Goal: Task Accomplishment & Management: Manage account settings

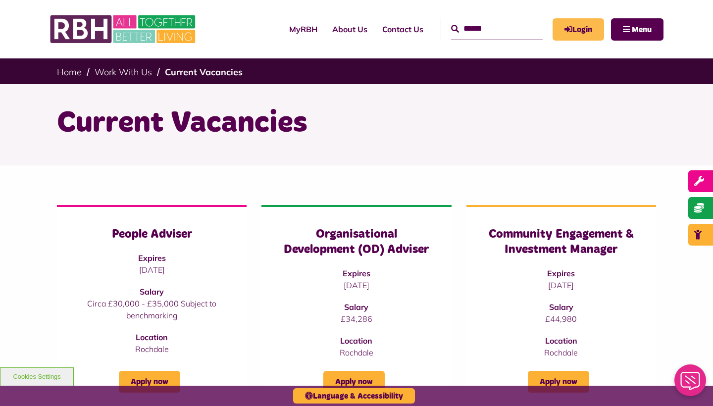
click at [588, 34] on link "Login" at bounding box center [578, 29] width 51 height 22
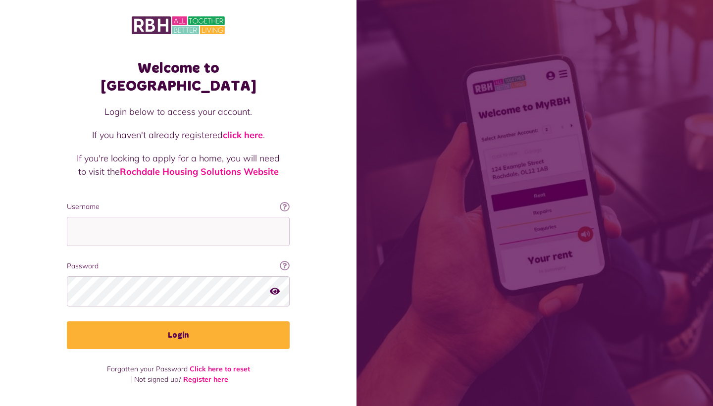
click at [285, 202] on icon at bounding box center [285, 207] width 10 height 10
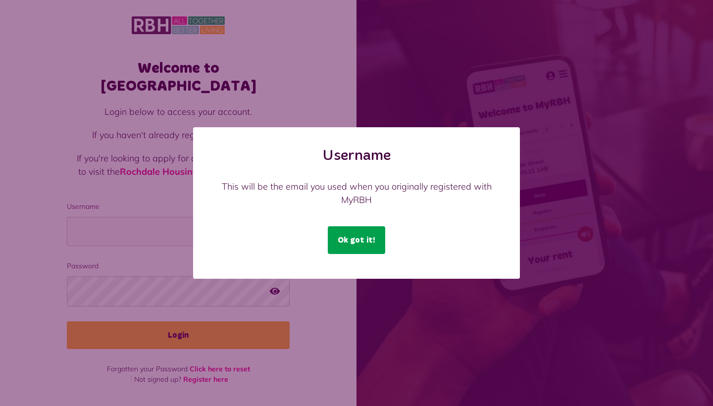
click at [346, 236] on button "Ok got it!" at bounding box center [356, 240] width 57 height 28
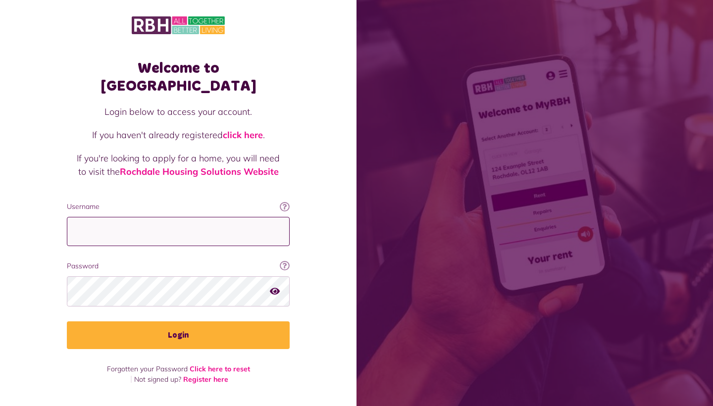
click at [272, 217] on input "Username" at bounding box center [178, 231] width 223 height 29
type input "**********"
click at [316, 345] on div "Welcome to MyRBH Login below to access your account. If you haven't already reg…" at bounding box center [178, 200] width 356 height 400
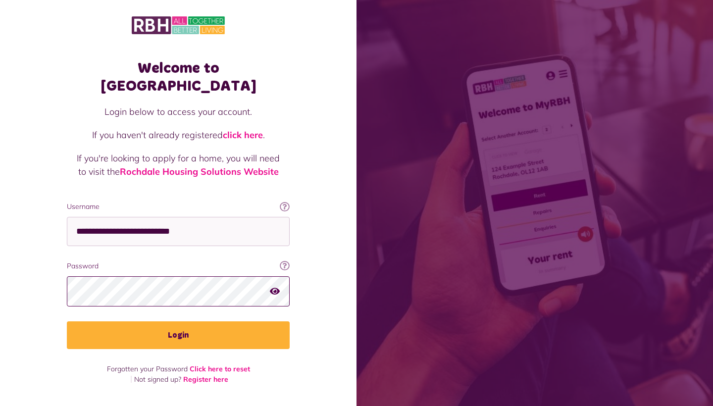
click at [178, 321] on button "Login" at bounding box center [178, 335] width 223 height 28
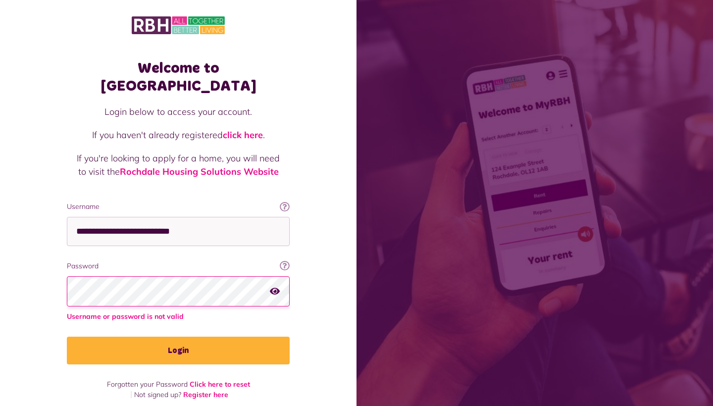
click at [277, 287] on icon "button" at bounding box center [275, 291] width 10 height 9
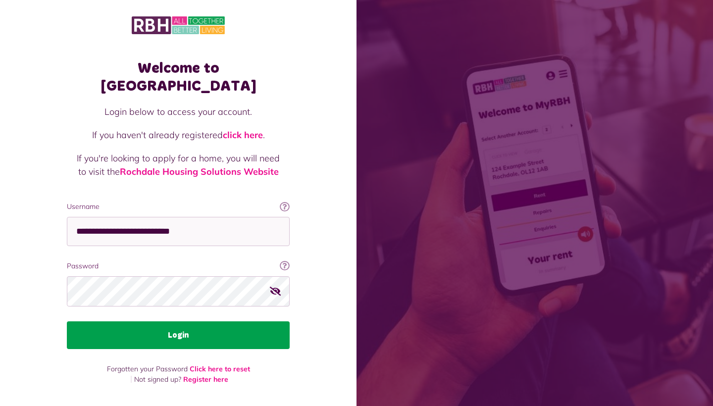
click at [134, 321] on button "Login" at bounding box center [178, 335] width 223 height 28
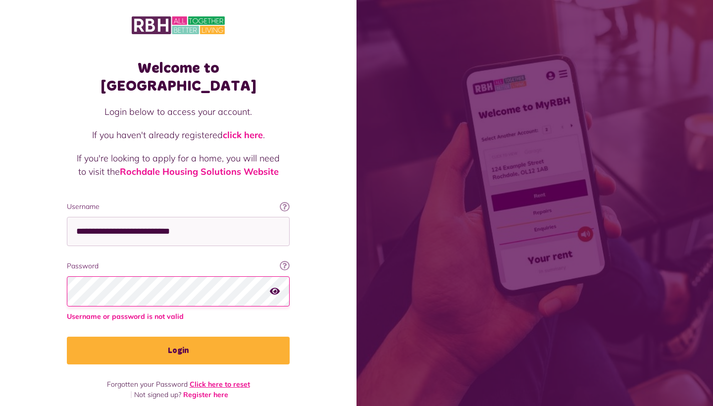
click at [224, 380] on link "Click here to reset" at bounding box center [220, 384] width 60 height 9
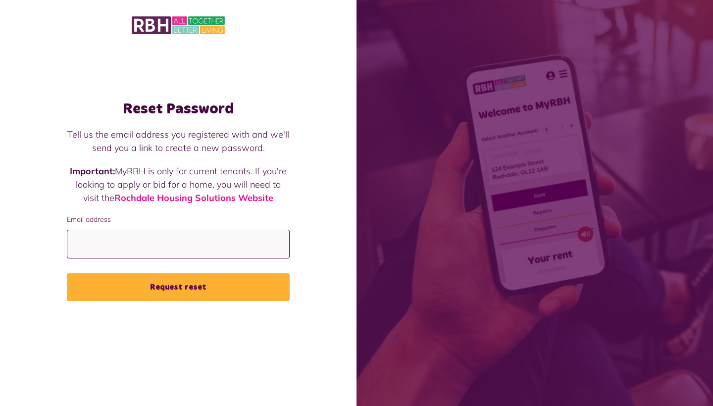
click at [128, 249] on input "Email address" at bounding box center [178, 244] width 223 height 29
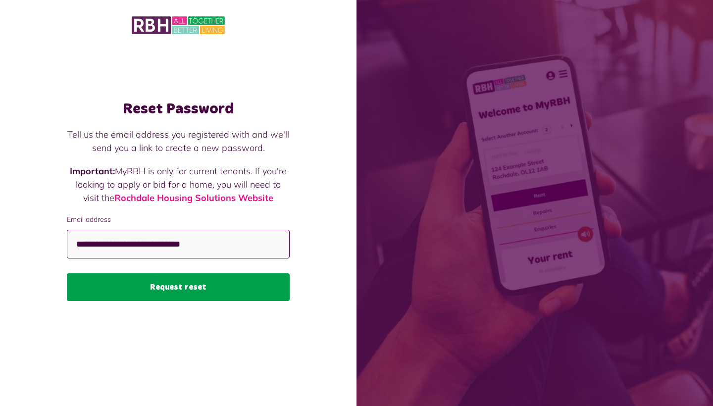
type input "**********"
click at [125, 284] on button "Request reset" at bounding box center [178, 287] width 223 height 28
